Goal: Task Accomplishment & Management: Manage account settings

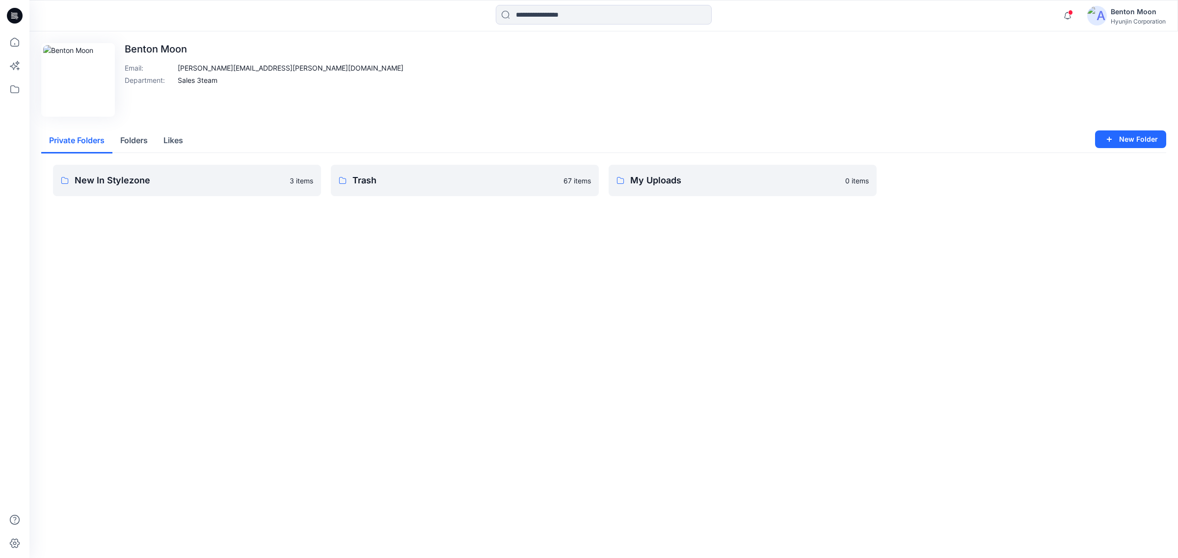
click at [147, 143] on button "Folders" at bounding box center [133, 141] width 43 height 25
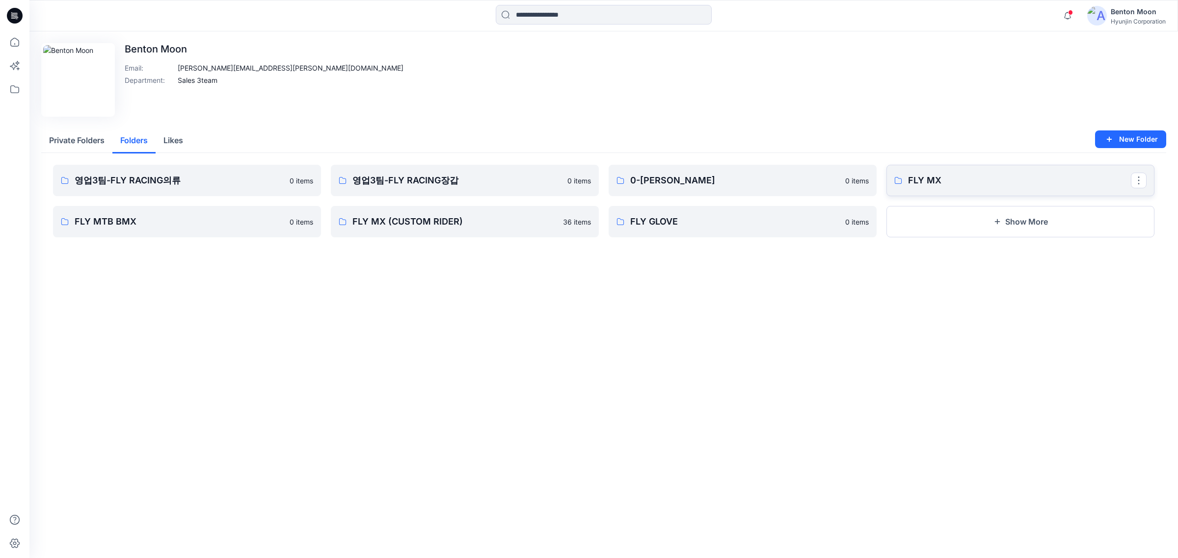
click at [994, 177] on p "FLY MX" at bounding box center [1019, 181] width 223 height 14
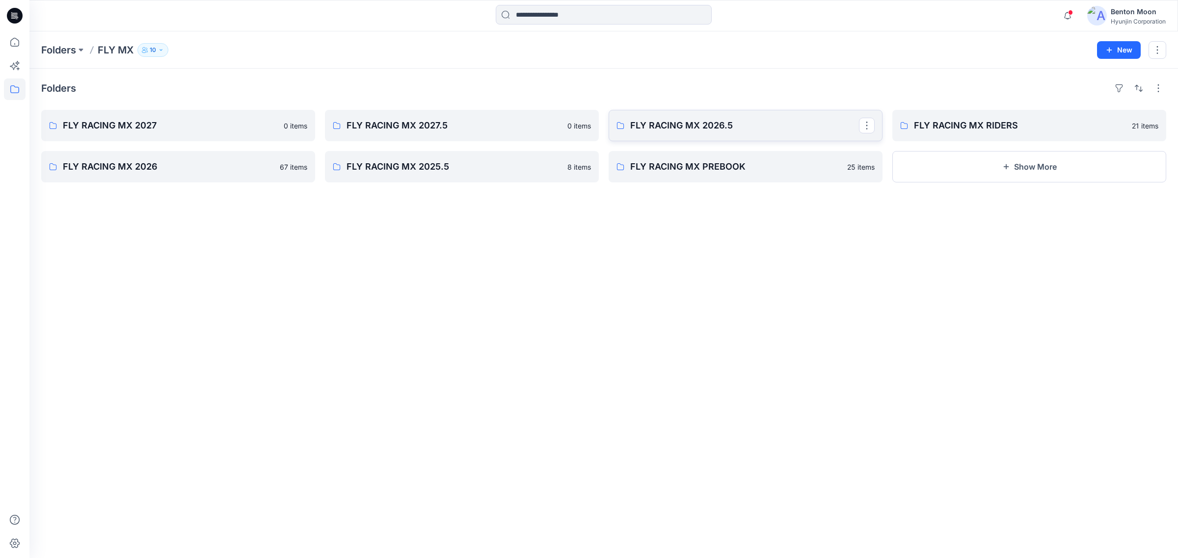
click at [697, 119] on p "FLY RACING MX 2026.5" at bounding box center [744, 126] width 229 height 14
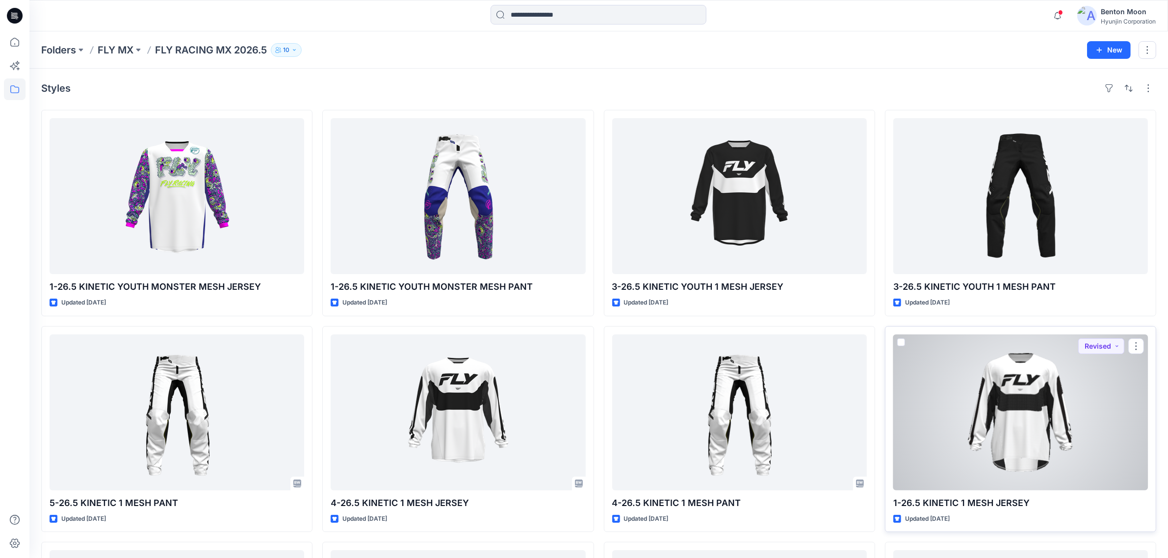
click at [1066, 388] on div at bounding box center [1021, 413] width 255 height 156
click at [914, 378] on div at bounding box center [1021, 413] width 255 height 156
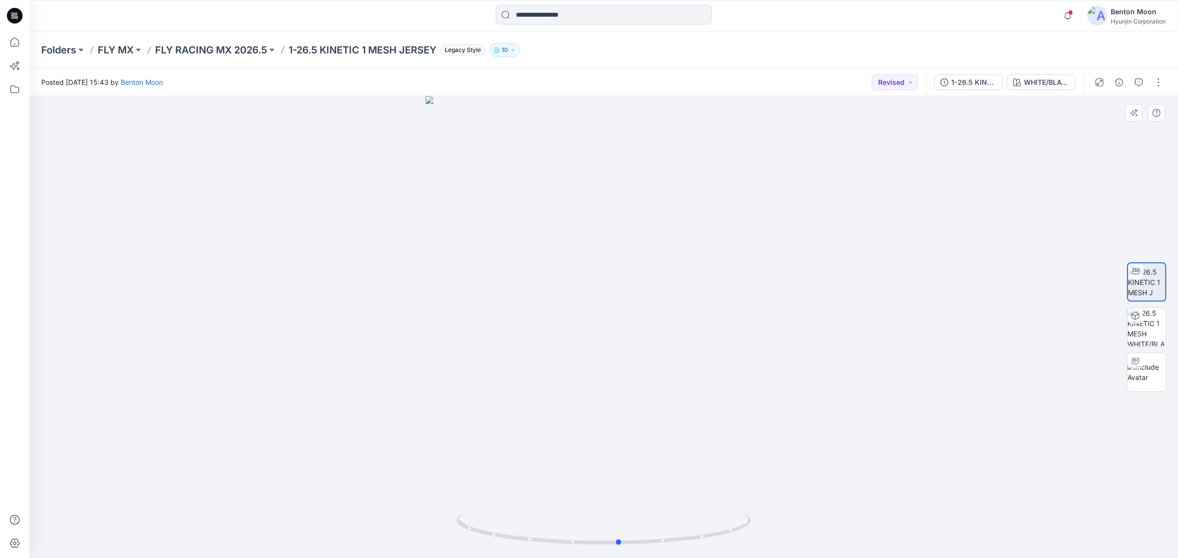
drag, startPoint x: 585, startPoint y: 403, endPoint x: 595, endPoint y: 408, distance: 11.0
click at [595, 408] on div at bounding box center [603, 327] width 1148 height 462
click at [1041, 91] on div "1-26.5 KINETIC 1 MESH J WHITE/BLACK" at bounding box center [1004, 82] width 158 height 27
click at [1043, 88] on button "WHITE/BLACK" at bounding box center [1040, 83] width 69 height 16
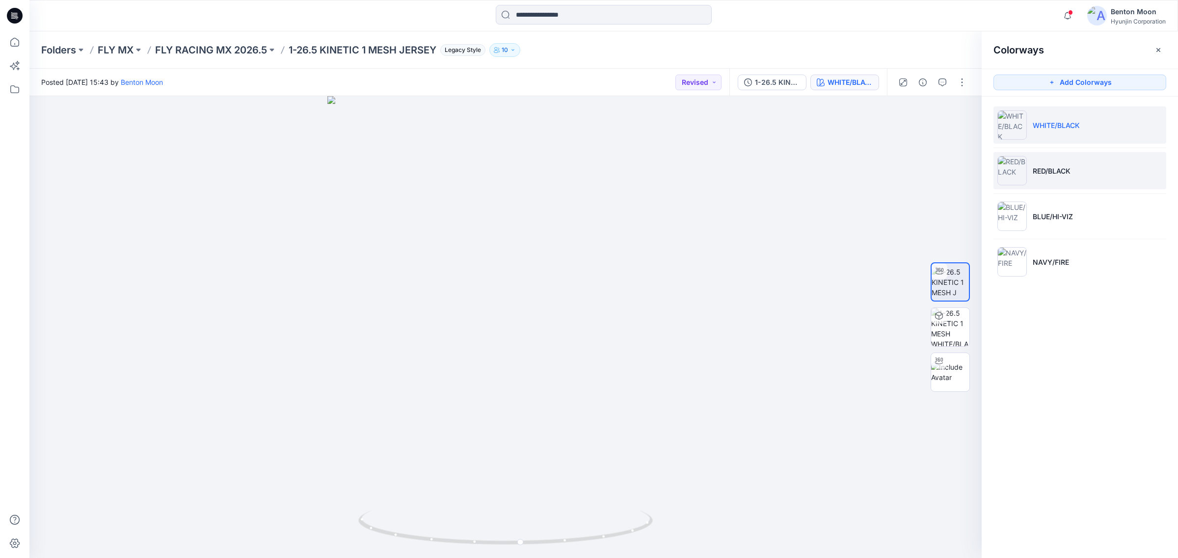
click at [1075, 169] on li "RED/BLACK" at bounding box center [1079, 170] width 173 height 37
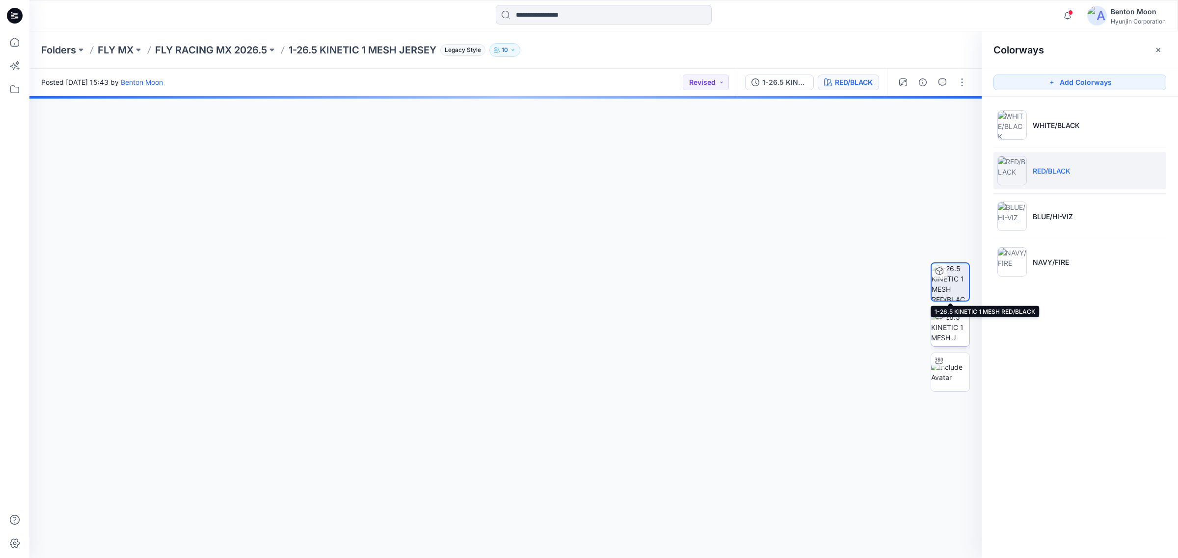
click at [949, 315] on img at bounding box center [950, 327] width 38 height 31
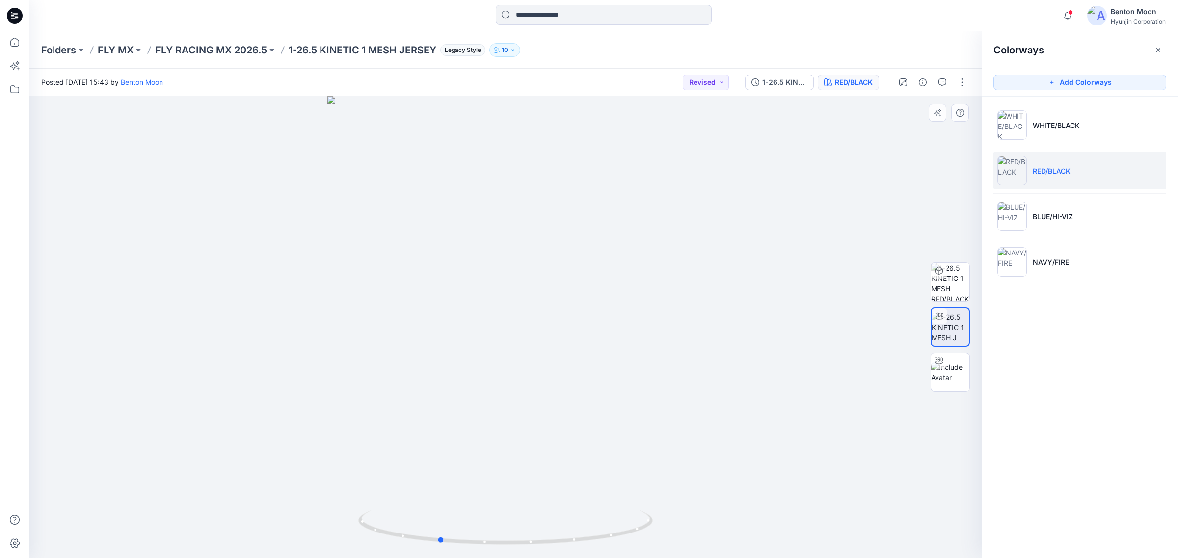
drag, startPoint x: 499, startPoint y: 432, endPoint x: 401, endPoint y: 401, distance: 102.9
click at [401, 401] on div at bounding box center [505, 327] width 952 height 462
drag, startPoint x: 557, startPoint y: 392, endPoint x: 550, endPoint y: 393, distance: 7.4
click at [550, 393] on div at bounding box center [505, 327] width 952 height 462
drag, startPoint x: 577, startPoint y: 279, endPoint x: 576, endPoint y: 266, distance: 12.8
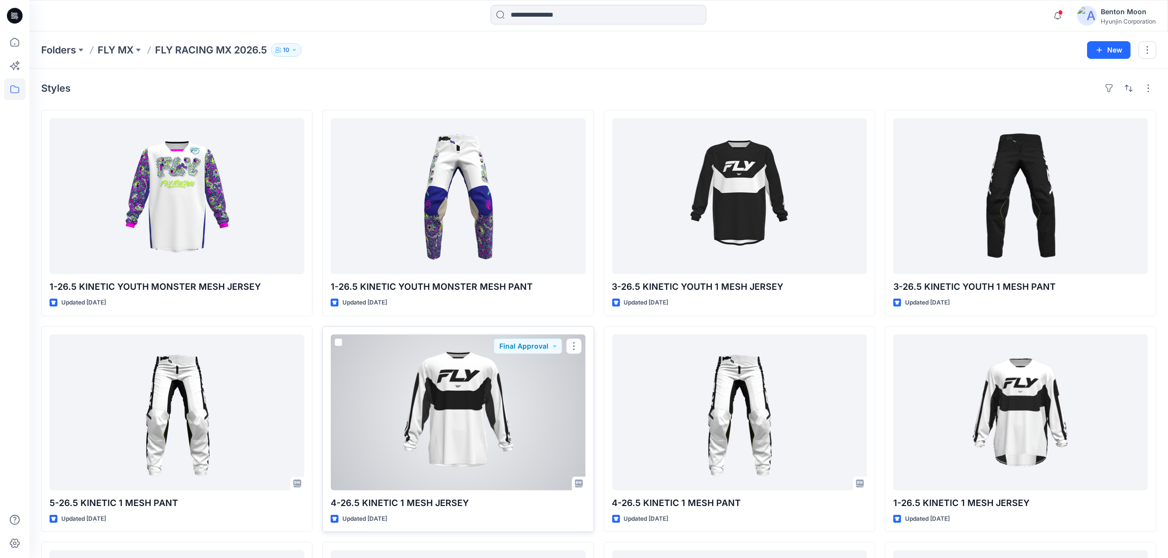
click at [477, 415] on div at bounding box center [458, 413] width 255 height 156
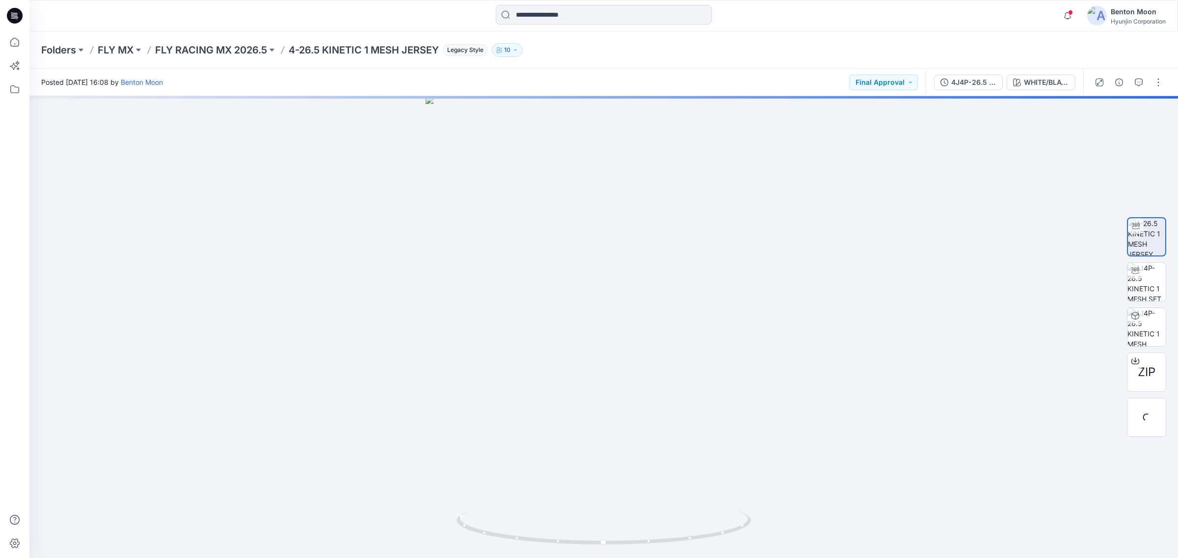
click at [1041, 93] on div "4J4P-26.5 KINETIC 1 MESH WHITE/BLACK" at bounding box center [1004, 82] width 158 height 27
click at [1044, 83] on div "WHITE/BLACK" at bounding box center [1046, 82] width 45 height 11
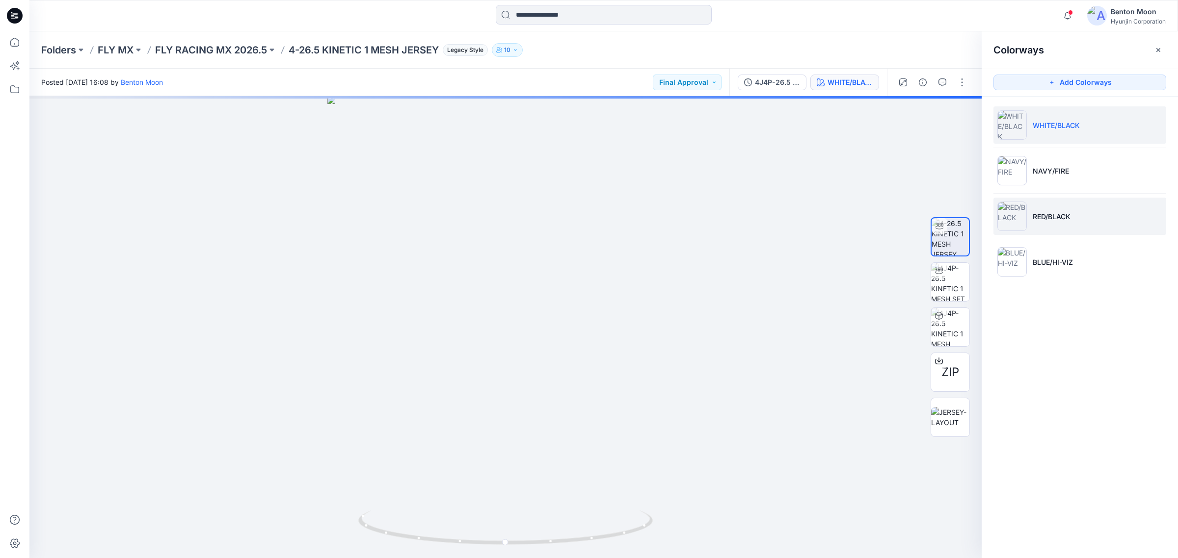
click at [1053, 207] on li "RED/BLACK" at bounding box center [1079, 216] width 173 height 37
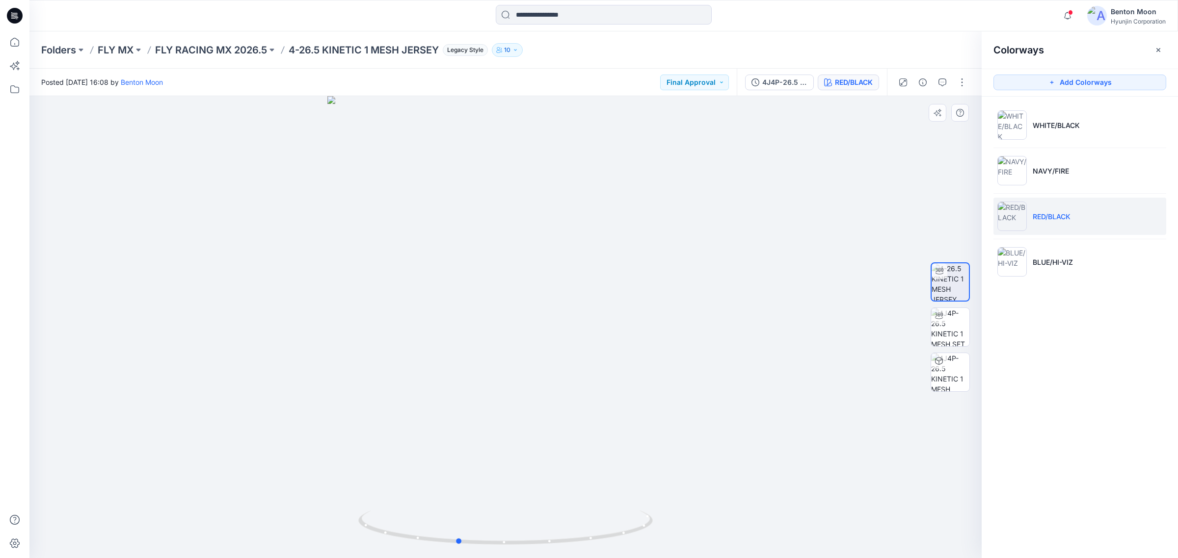
drag, startPoint x: 519, startPoint y: 423, endPoint x: 481, endPoint y: 403, distance: 42.8
click at [481, 403] on div at bounding box center [505, 327] width 952 height 462
drag, startPoint x: 476, startPoint y: 368, endPoint x: 484, endPoint y: 356, distance: 14.2
click at [484, 356] on div at bounding box center [505, 327] width 952 height 462
drag, startPoint x: 489, startPoint y: 339, endPoint x: 490, endPoint y: 332, distance: 7.4
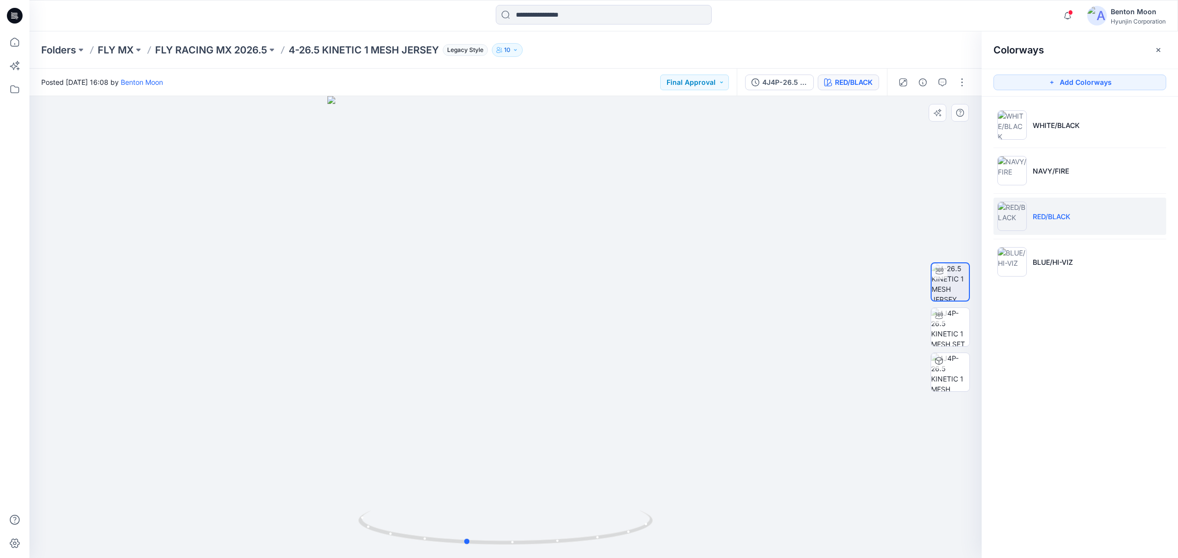
click at [490, 332] on div at bounding box center [505, 327] width 952 height 462
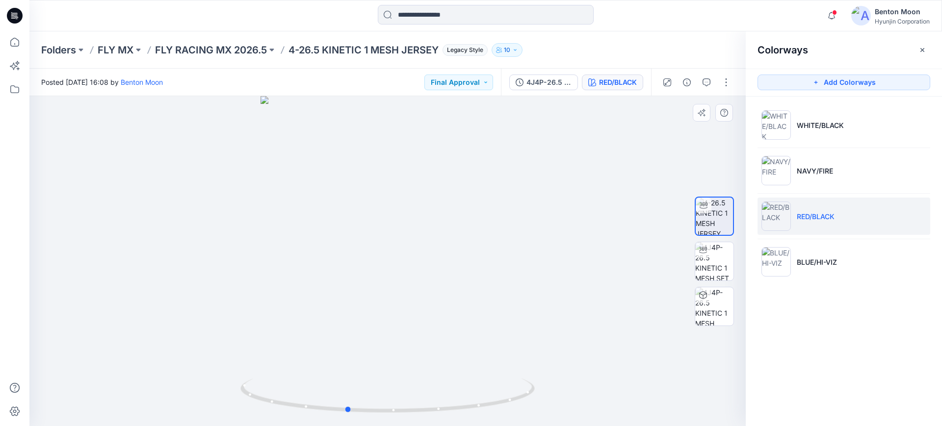
drag, startPoint x: 479, startPoint y: 377, endPoint x: 468, endPoint y: 372, distance: 12.6
click at [468, 372] on div at bounding box center [387, 261] width 716 height 330
click at [439, 338] on div at bounding box center [387, 261] width 716 height 330
drag, startPoint x: 502, startPoint y: 324, endPoint x: 419, endPoint y: 318, distance: 84.1
click at [419, 318] on div at bounding box center [387, 261] width 716 height 330
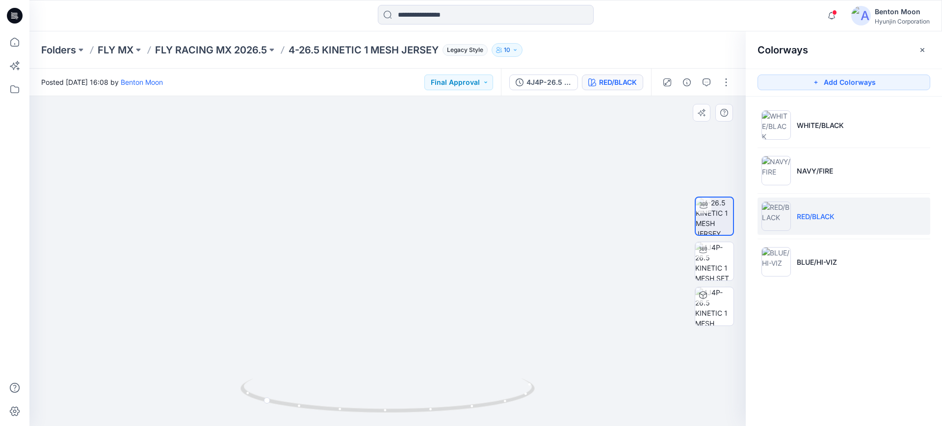
drag, startPoint x: 503, startPoint y: 348, endPoint x: 555, endPoint y: 346, distance: 52.5
click at [555, 346] on img at bounding box center [387, 158] width 569 height 537
drag, startPoint x: 431, startPoint y: 369, endPoint x: 500, endPoint y: 365, distance: 68.9
click at [500, 365] on img at bounding box center [387, 158] width 569 height 536
drag, startPoint x: 472, startPoint y: 369, endPoint x: 507, endPoint y: 382, distance: 37.3
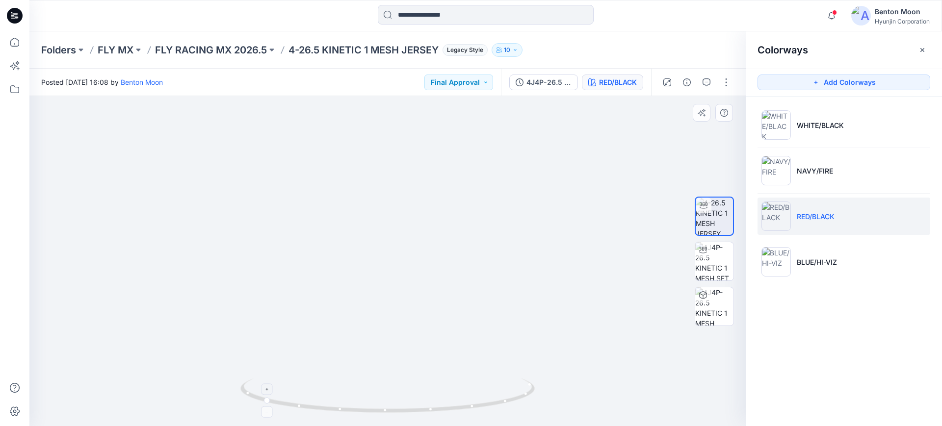
click at [546, 375] on img at bounding box center [387, 160] width 569 height 533
drag, startPoint x: 455, startPoint y: 392, endPoint x: 581, endPoint y: 374, distance: 127.8
click at [581, 374] on div at bounding box center [387, 261] width 716 height 330
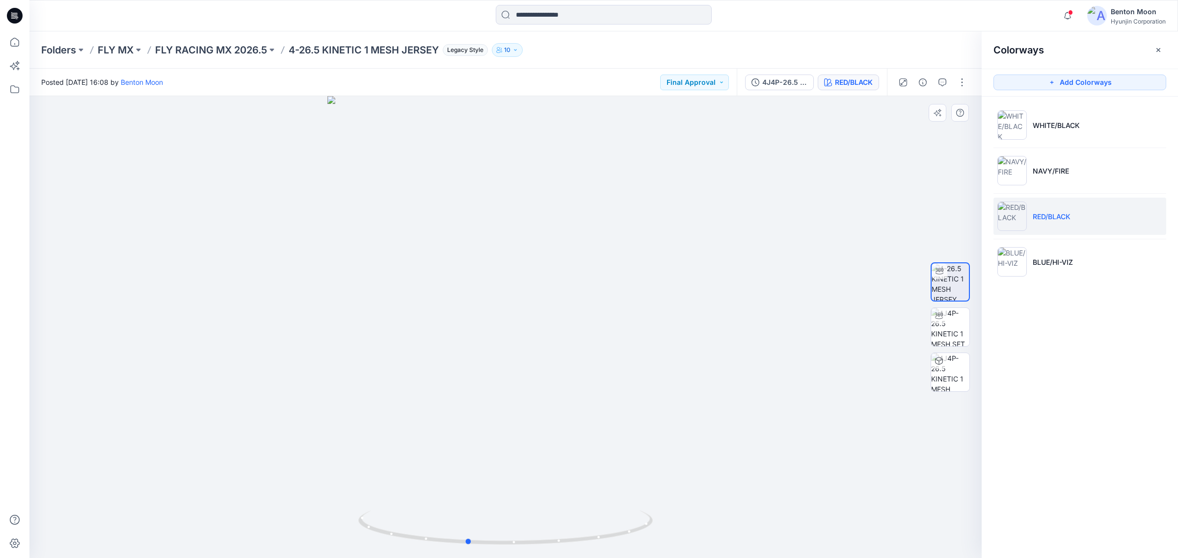
drag, startPoint x: 466, startPoint y: 356, endPoint x: 426, endPoint y: 342, distance: 42.7
click at [426, 342] on div at bounding box center [505, 327] width 952 height 462
click at [118, 50] on p "FLY MX" at bounding box center [116, 50] width 36 height 14
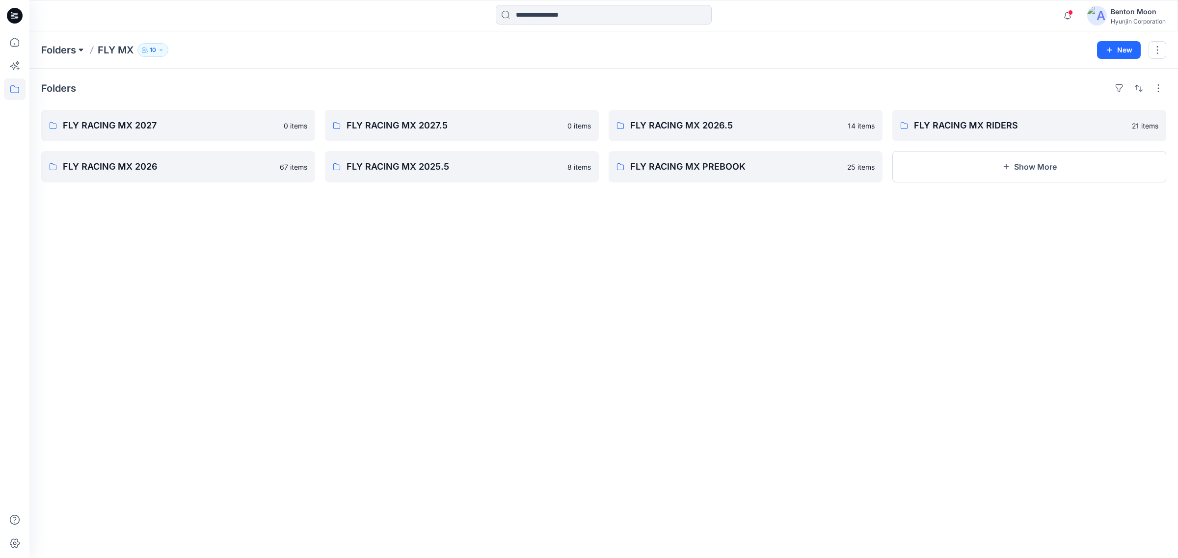
click at [81, 48] on button at bounding box center [81, 50] width 10 height 14
drag, startPoint x: 296, startPoint y: 331, endPoint x: 340, endPoint y: 278, distance: 69.4
click at [297, 322] on div "Folders FLY RACING MX 2027 0 items FLY RACING MX 2026 67 items FLY RACING MX 20…" at bounding box center [603, 314] width 1148 height 490
click at [57, 45] on p "Folders" at bounding box center [58, 50] width 35 height 14
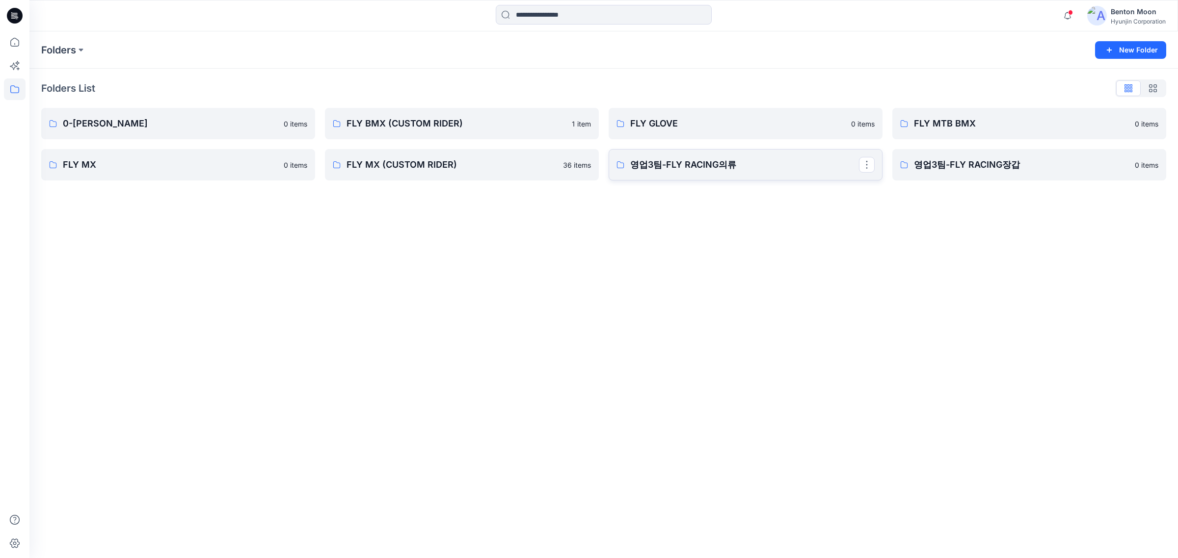
click at [739, 158] on p "영업3팀-FLY RACING의류" at bounding box center [744, 165] width 229 height 14
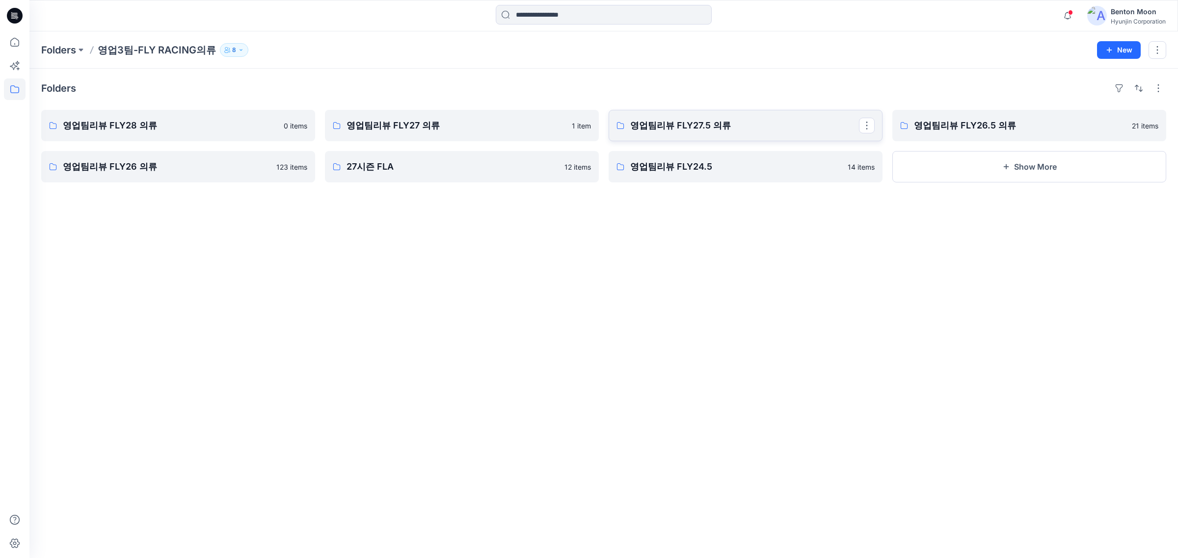
click at [771, 119] on p "영업팀리뷰 FLY27.5 의류" at bounding box center [744, 126] width 229 height 14
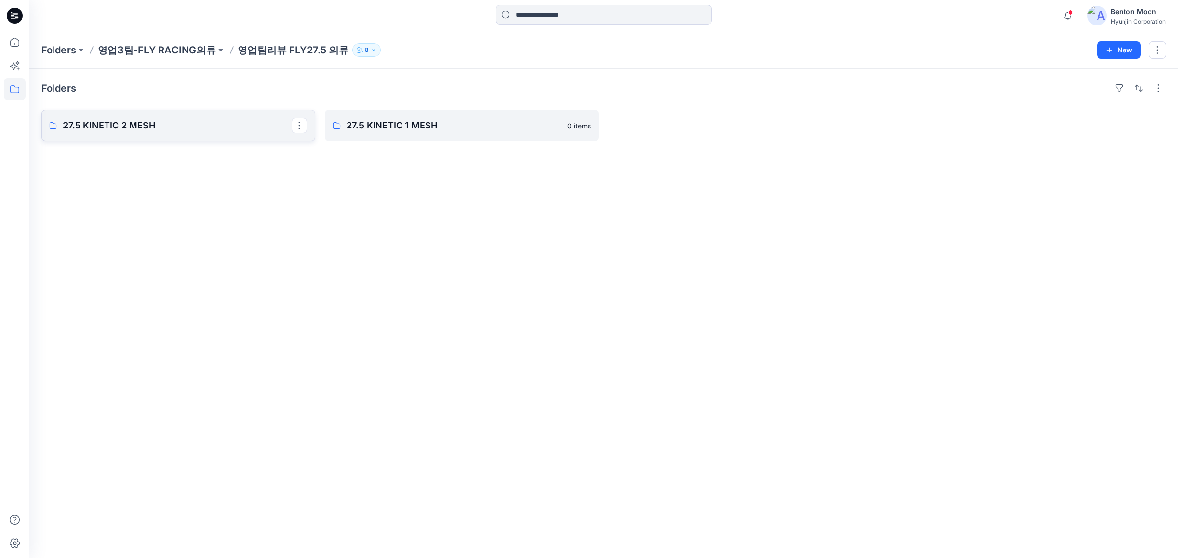
click at [217, 128] on p "27.5 KINETIC 2 MESH" at bounding box center [177, 126] width 229 height 14
click at [459, 117] on link "27.5 KINETIC 2 MESH JERSEY" at bounding box center [462, 125] width 274 height 31
click at [421, 135] on link "27.5 KINETIC 1 MESH" at bounding box center [462, 125] width 274 height 31
click at [216, 132] on p "27.5 KINETIC 1 MESH JERSEY" at bounding box center [177, 126] width 229 height 14
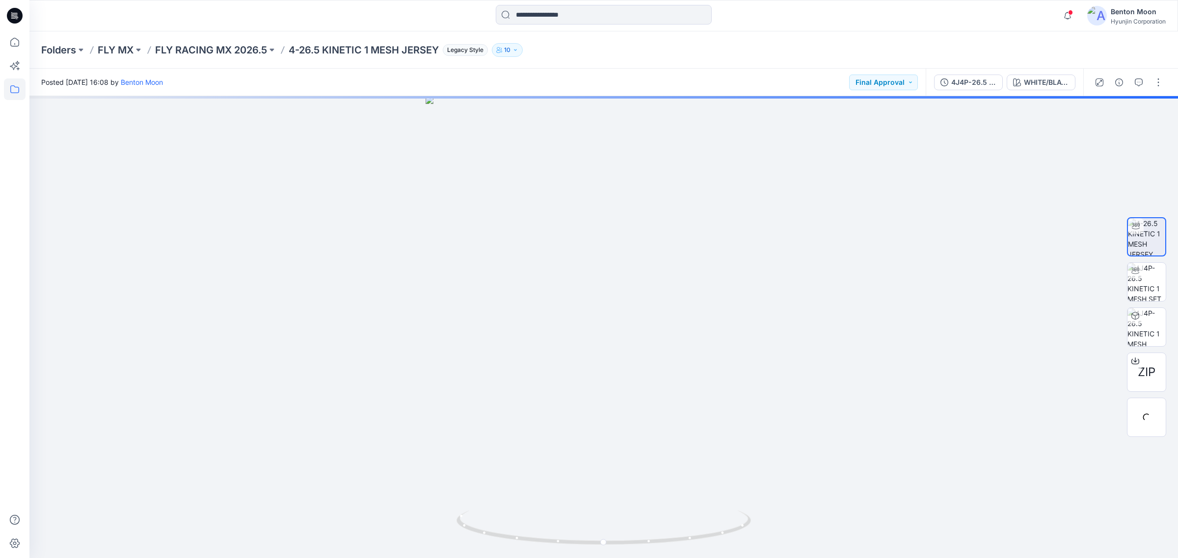
click at [16, 42] on icon at bounding box center [15, 42] width 22 height 22
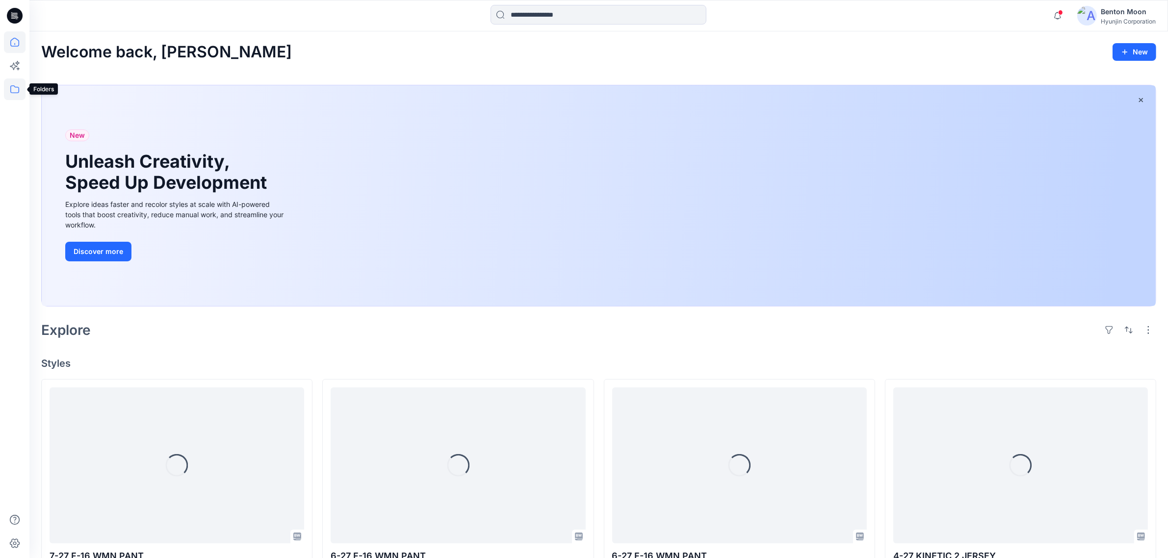
click at [13, 97] on icon at bounding box center [15, 90] width 22 height 22
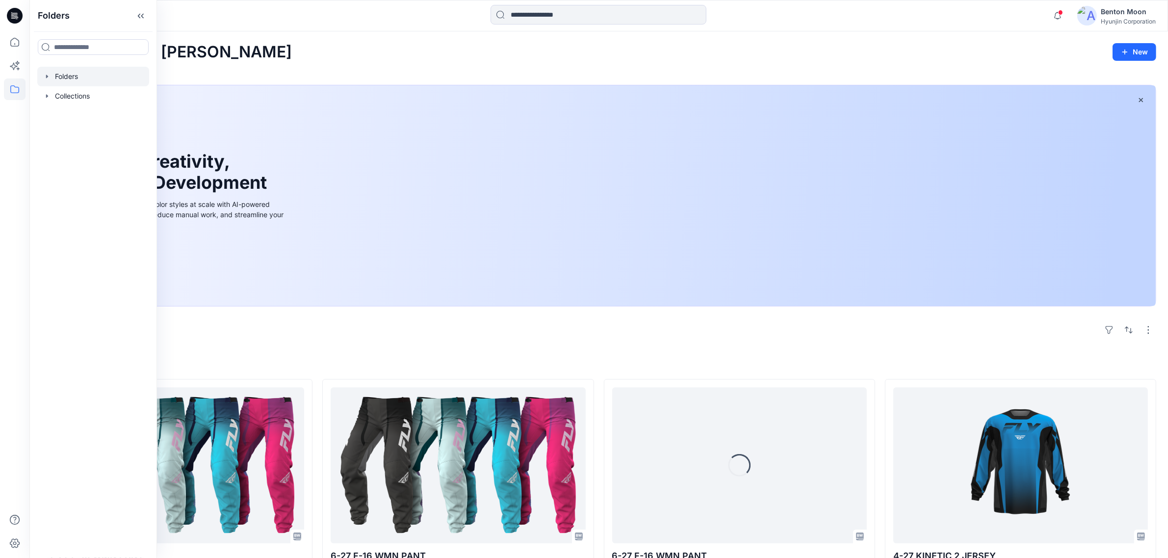
click at [75, 80] on div at bounding box center [93, 77] width 112 height 20
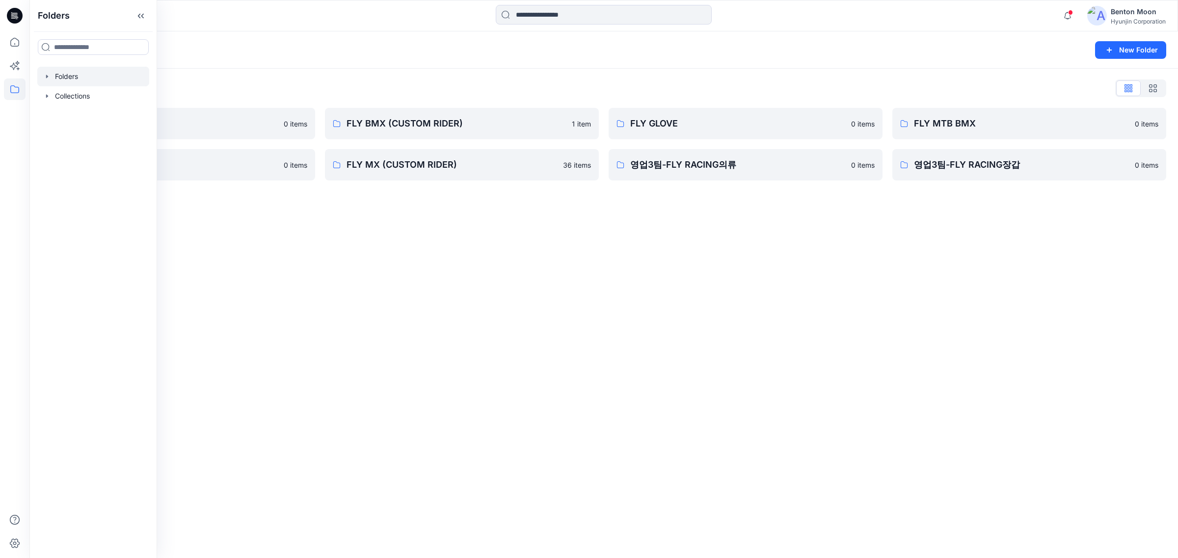
click at [470, 256] on div "Folders New Folder Folders List 0-HYUNJIN 0 items FLY MX 0 items FLY BMX (CUSTO…" at bounding box center [603, 294] width 1148 height 527
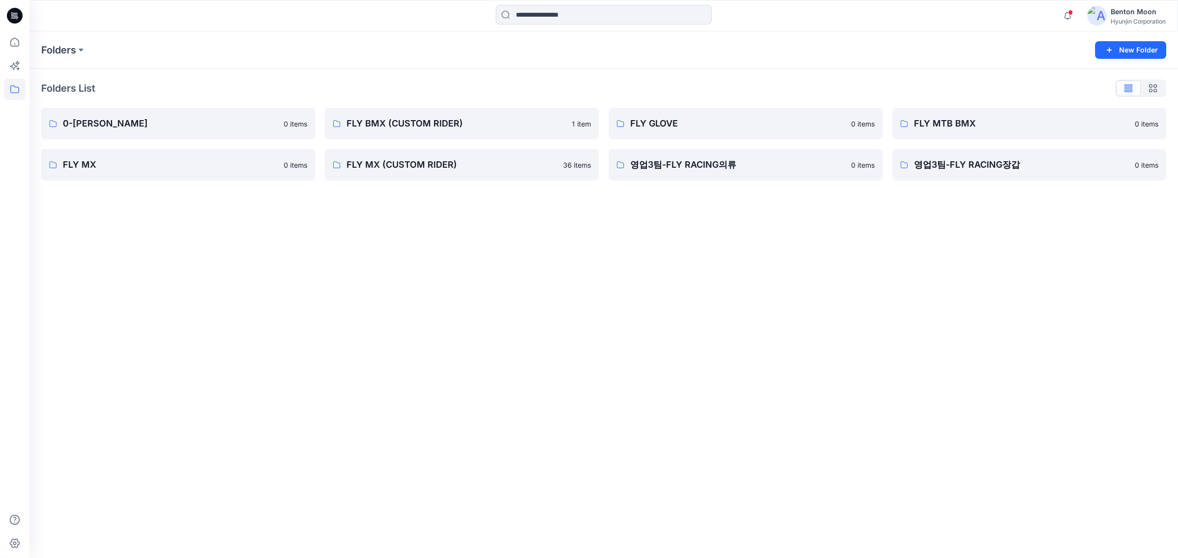
click at [435, 254] on div "Folders New Folder Folders List 0-HYUNJIN 0 items FLY MX 0 items FLY BMX (CUSTO…" at bounding box center [603, 294] width 1148 height 527
click at [456, 258] on div "Folders New Folder Folders List 0-HYUNJIN 0 items FLY MX 0 items FLY BMX (CUSTO…" at bounding box center [603, 294] width 1148 height 527
click at [194, 162] on p "FLY MX" at bounding box center [177, 165] width 229 height 14
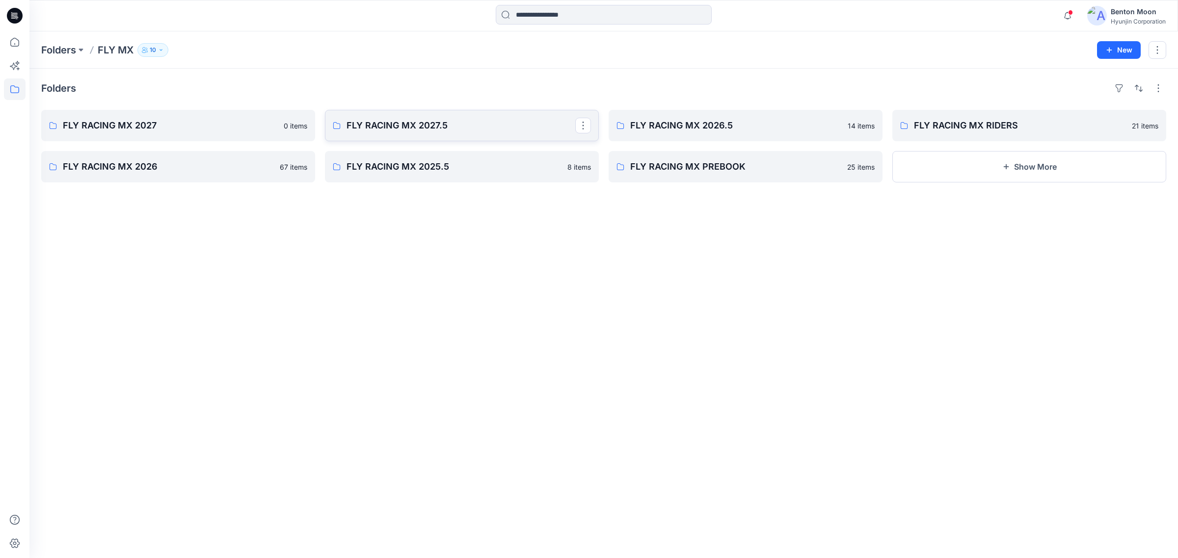
click at [448, 126] on p "FLY RACING MX 2027.5" at bounding box center [460, 126] width 229 height 14
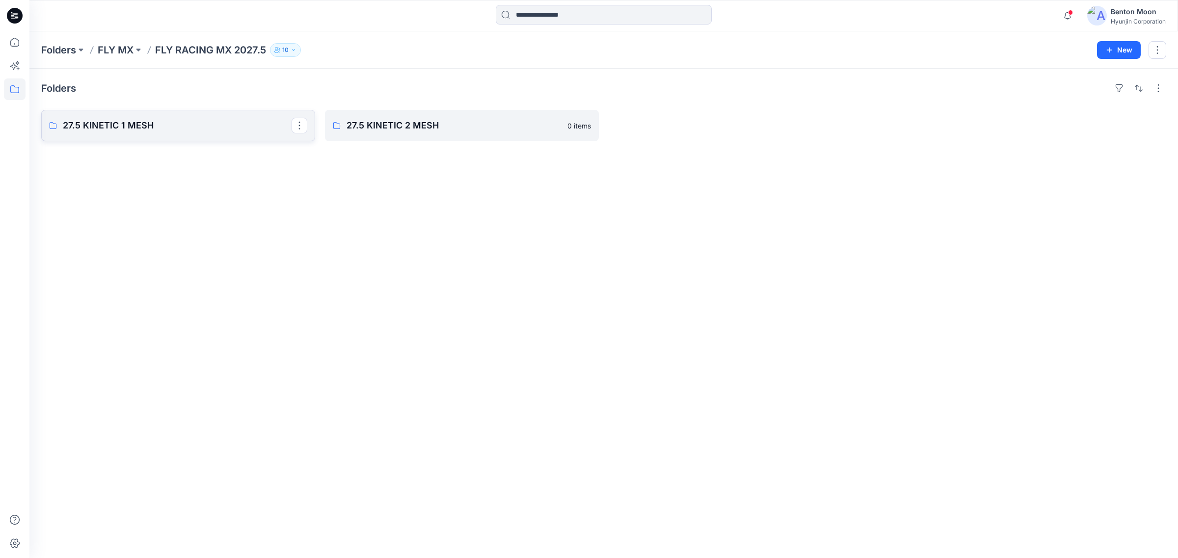
click at [180, 128] on p "27.5 KINETIC 1 MESH" at bounding box center [177, 126] width 229 height 14
click at [209, 125] on p "27.5 KINETIC 1 MESH JERSEY" at bounding box center [177, 126] width 229 height 14
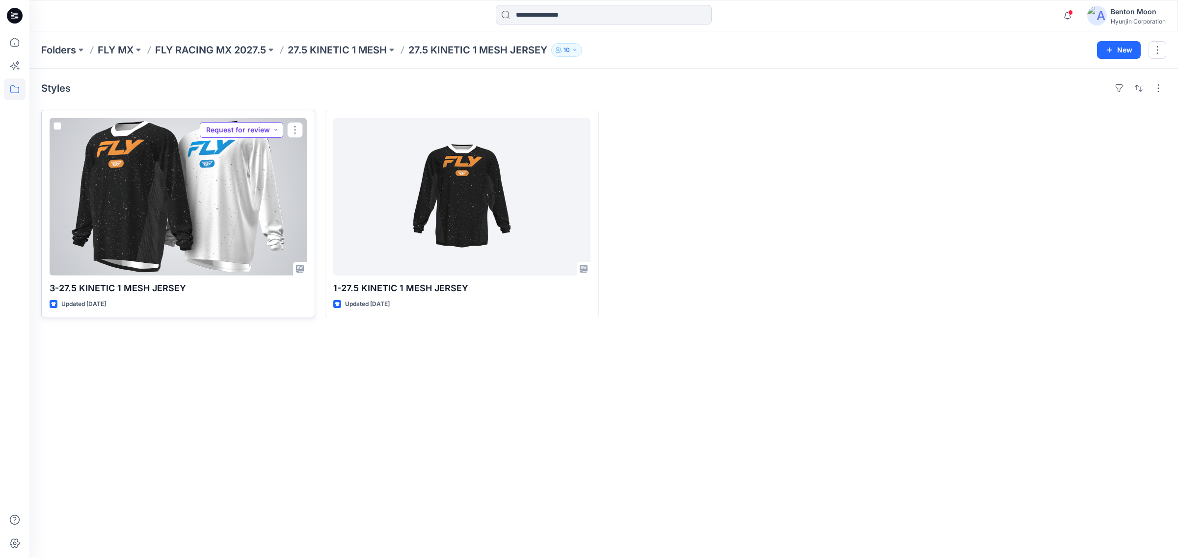
click at [248, 131] on button "Request for review" at bounding box center [241, 130] width 83 height 16
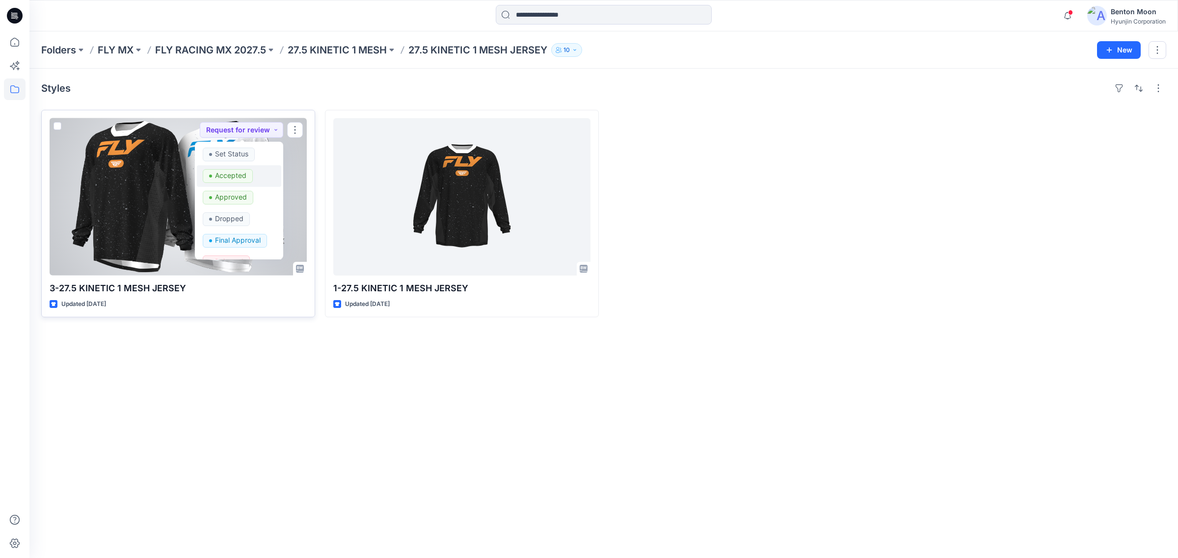
click at [243, 180] on p "Accepted" at bounding box center [230, 175] width 31 height 13
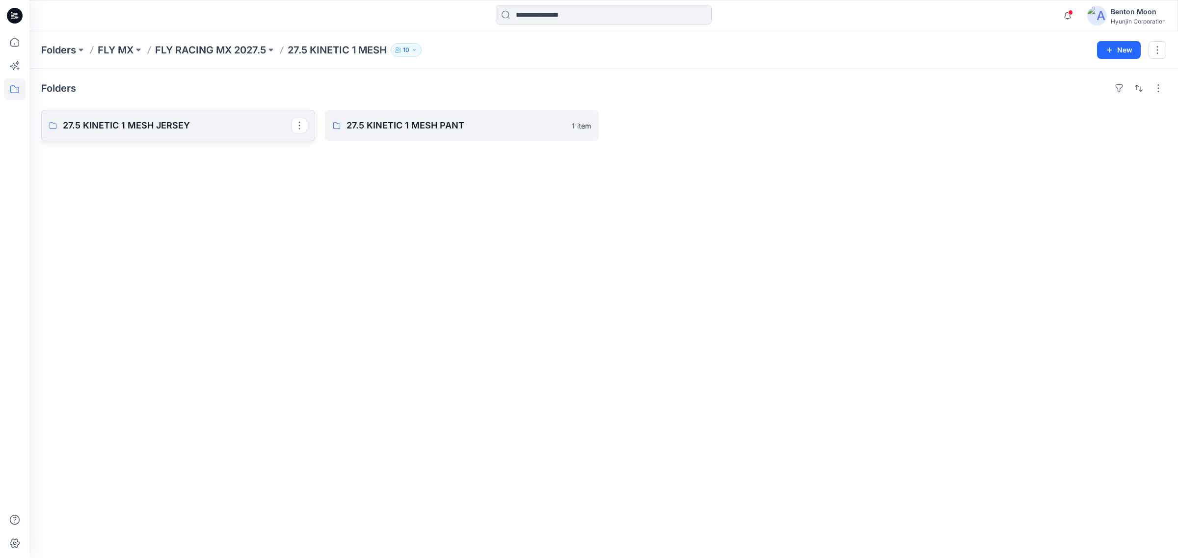
click at [239, 140] on link "27.5 KINETIC 1 MESH JERSEY" at bounding box center [178, 125] width 274 height 31
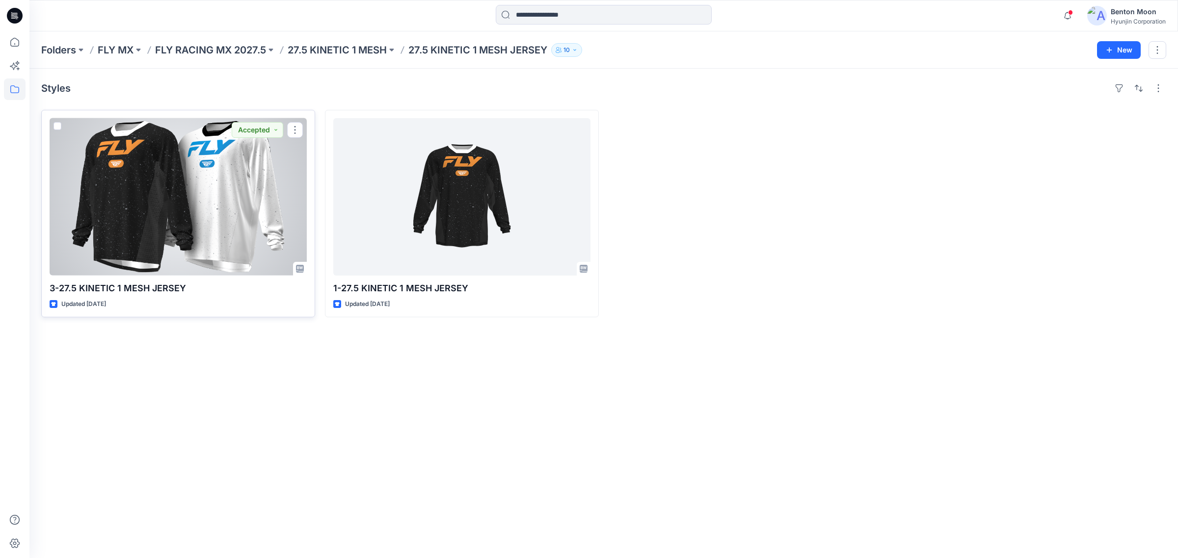
click at [232, 165] on div at bounding box center [178, 197] width 257 height 158
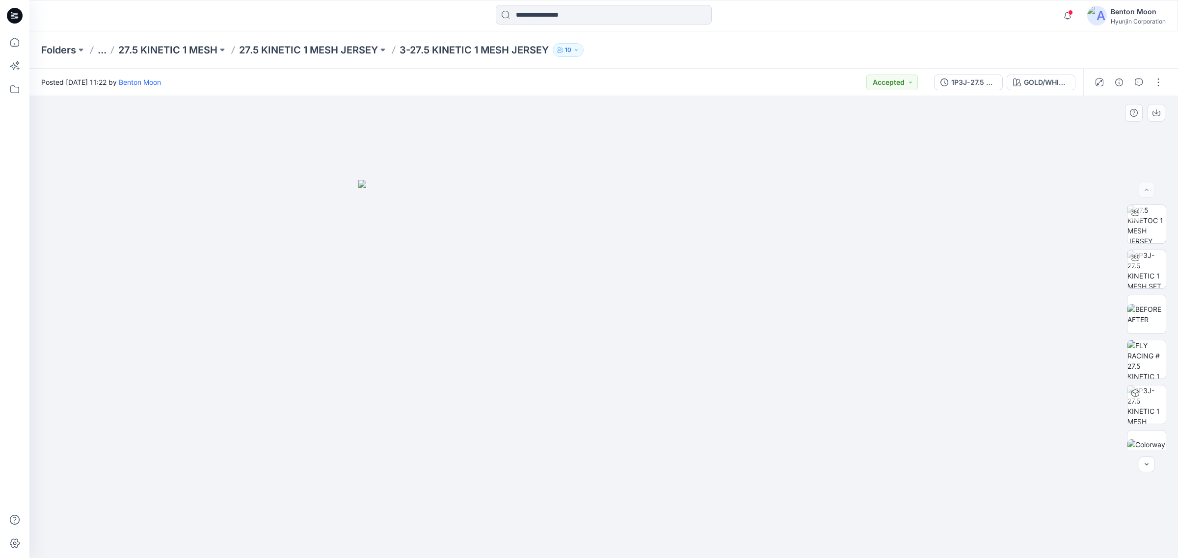
click at [87, 364] on div at bounding box center [603, 327] width 1148 height 463
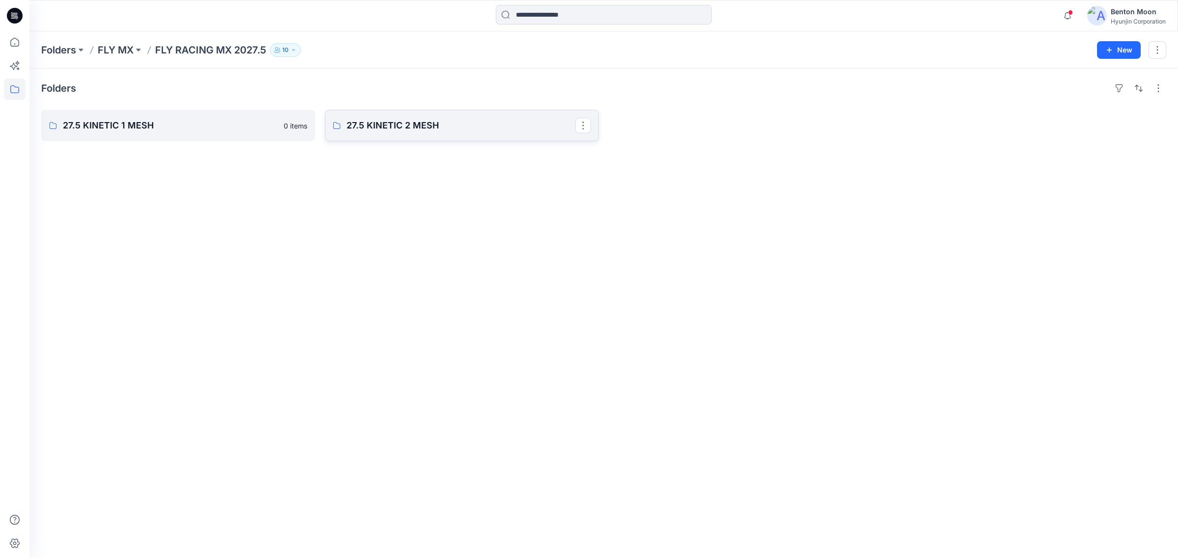
click at [415, 118] on link "27.5 KINETIC 2 MESH" at bounding box center [462, 125] width 274 height 31
click at [180, 125] on p "27.5 KINETIC 2 MESH JERSEY" at bounding box center [177, 126] width 229 height 14
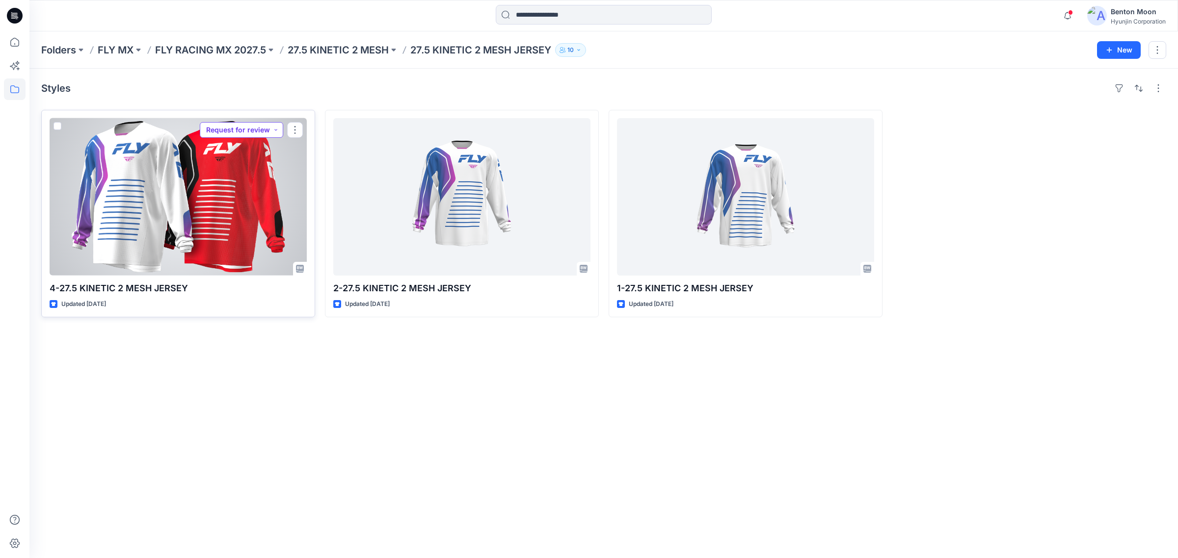
click at [254, 133] on button "Request for review" at bounding box center [241, 130] width 83 height 16
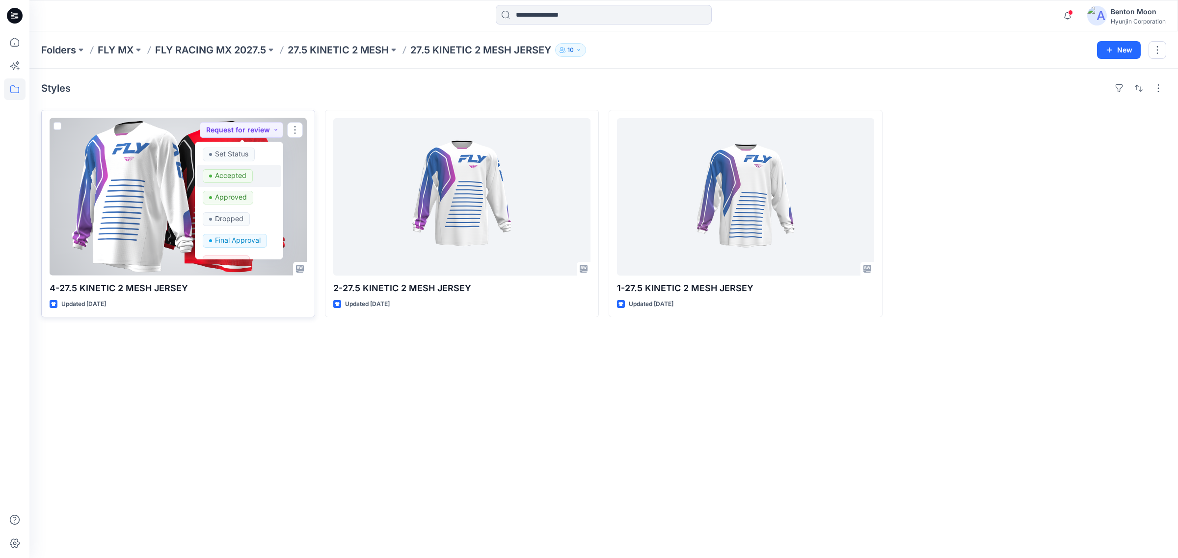
click at [238, 179] on p "Accepted" at bounding box center [230, 175] width 31 height 13
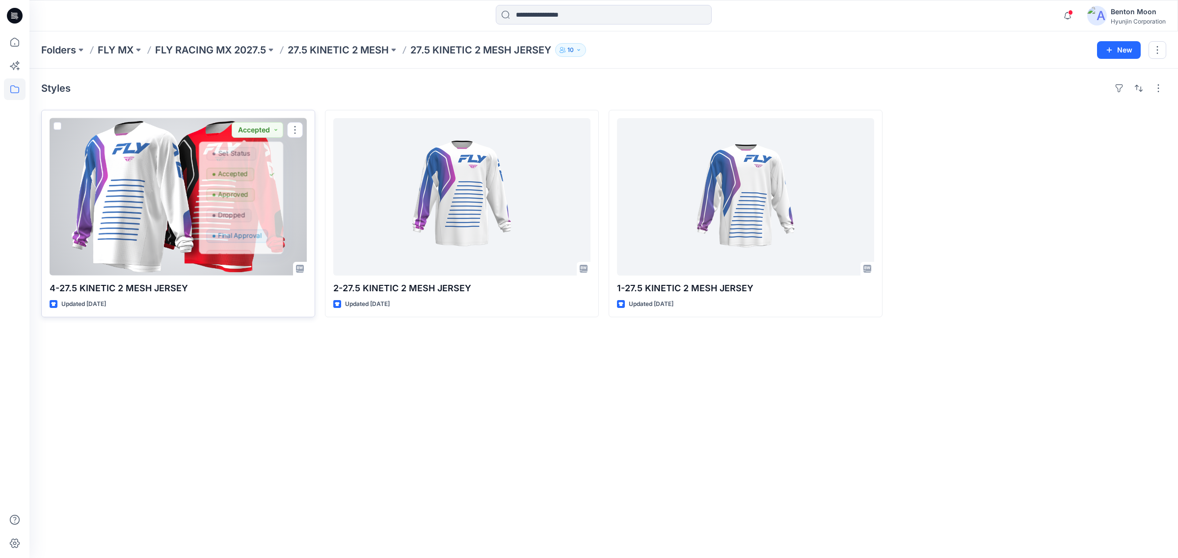
click at [140, 199] on div at bounding box center [178, 197] width 257 height 158
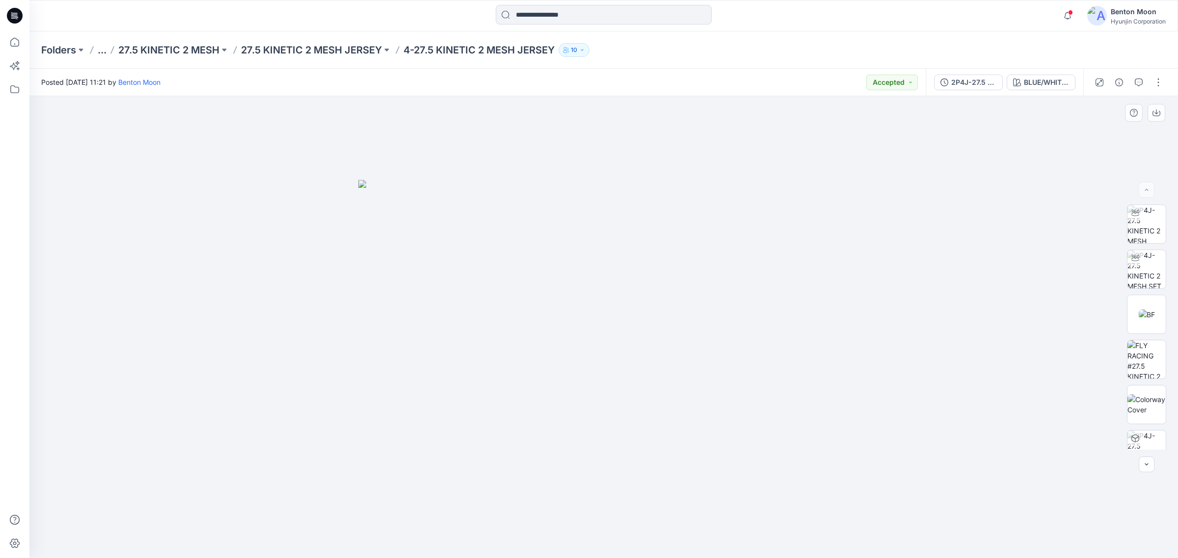
click at [140, 293] on div at bounding box center [603, 327] width 1148 height 463
